Goal: Information Seeking & Learning: Learn about a topic

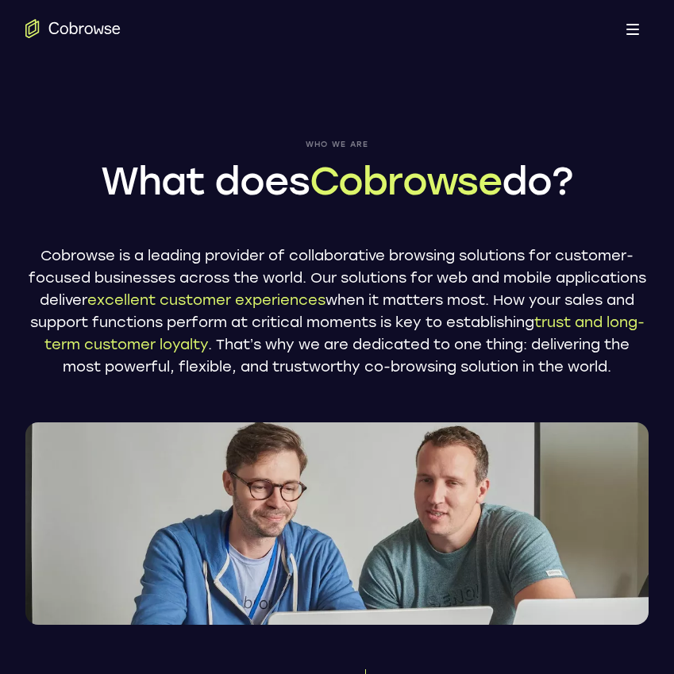
click at [110, 40] on div "Open main menu" at bounding box center [337, 28] width 674 height 57
click at [96, 25] on icon "Go to the home page" at bounding box center [72, 28] width 95 height 19
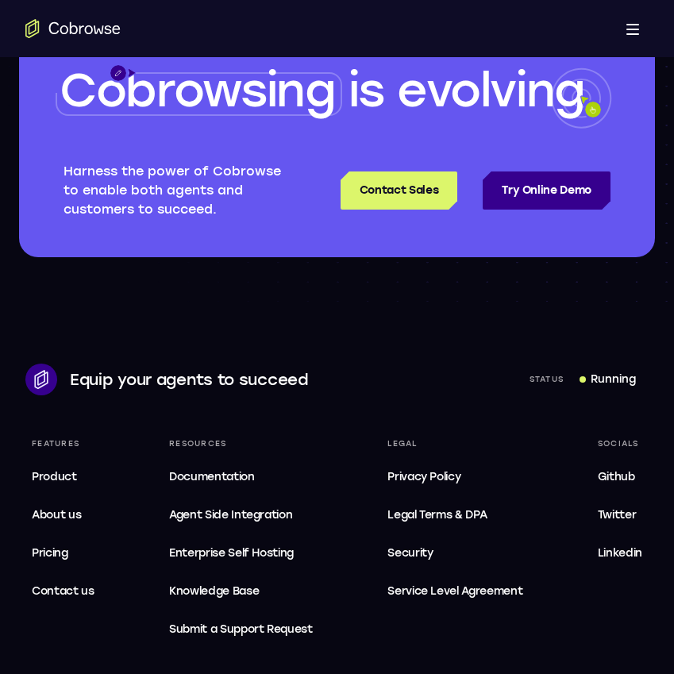
scroll to position [4672, 0]
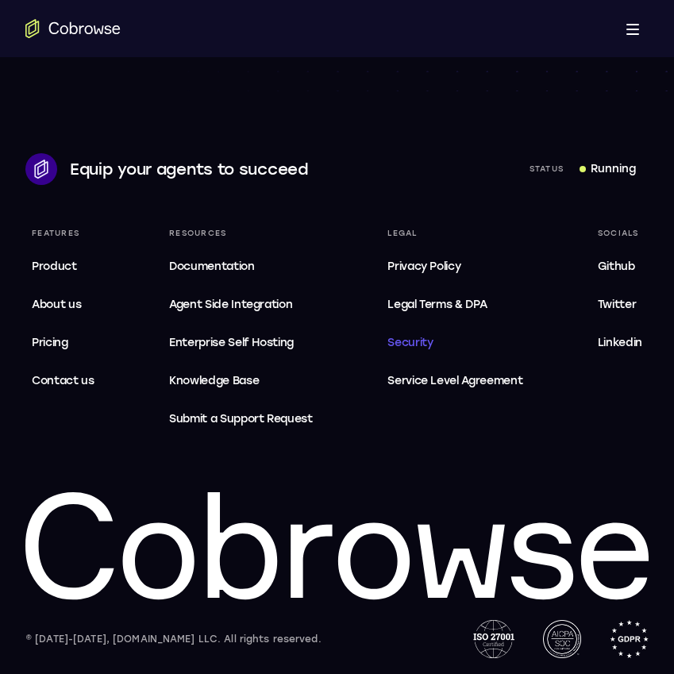
click at [423, 352] on link "Security" at bounding box center [455, 343] width 148 height 32
